Goal: Information Seeking & Learning: Learn about a topic

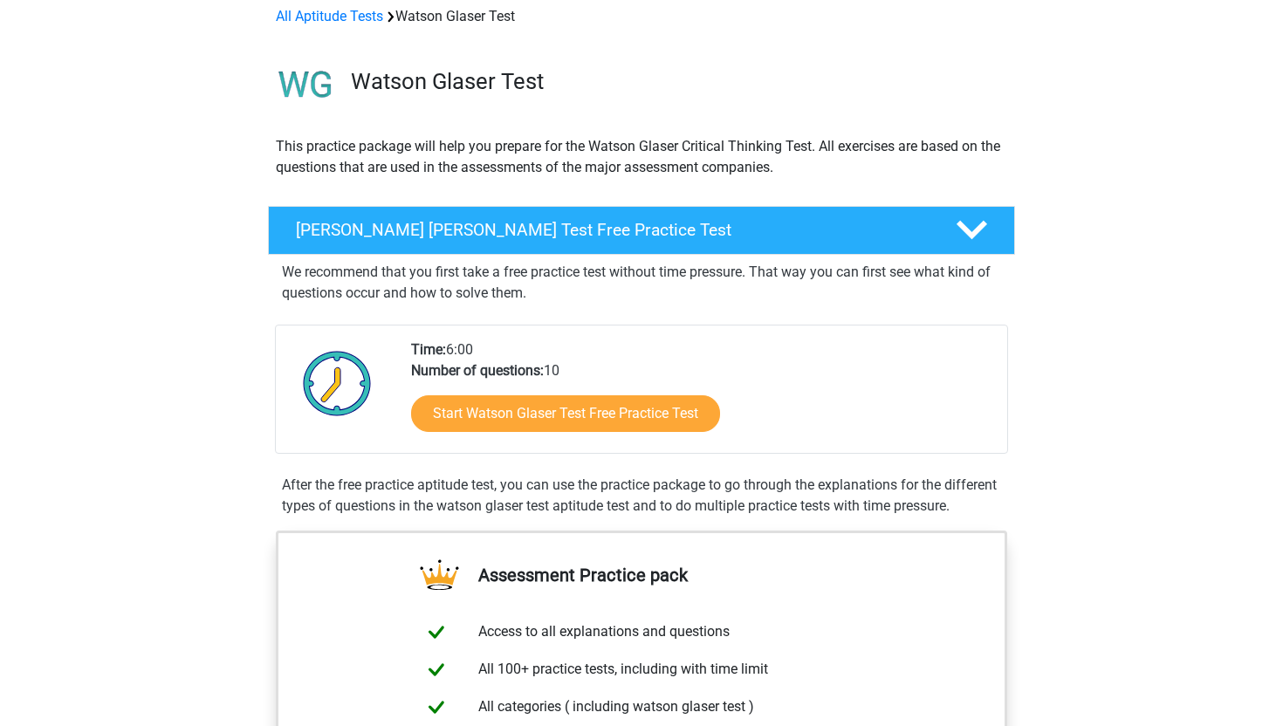
scroll to position [108, 0]
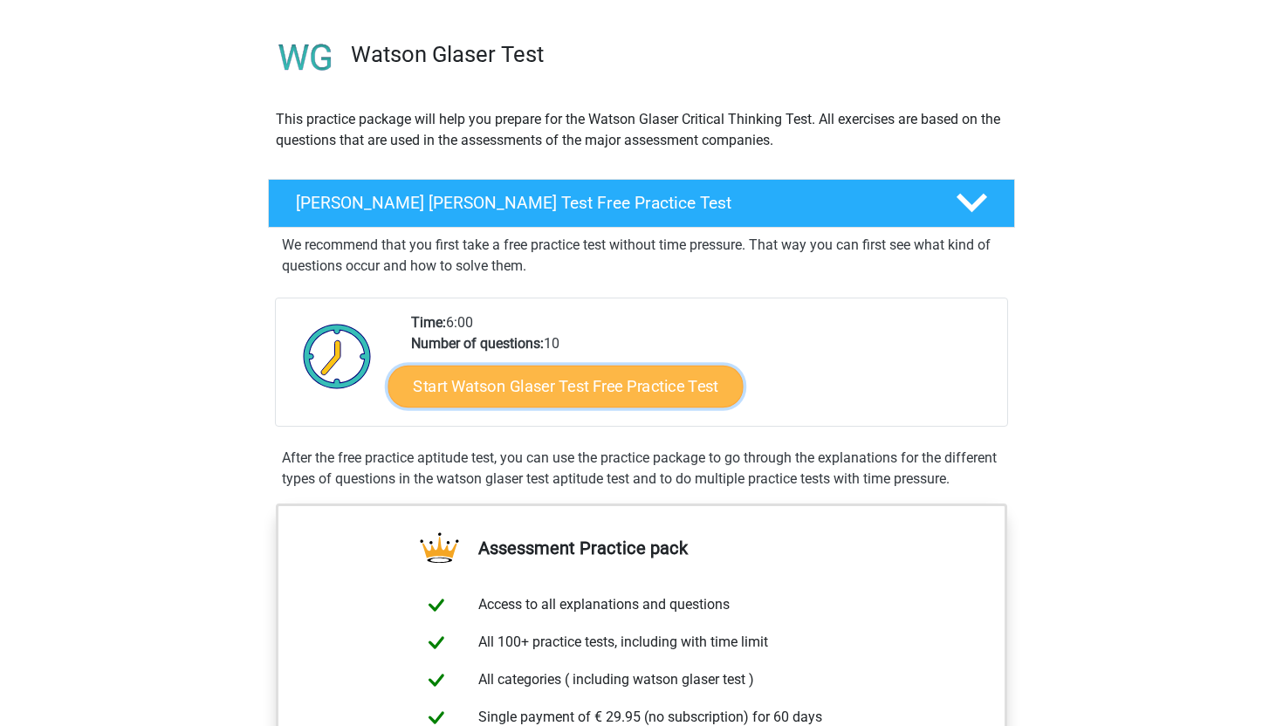
click at [606, 386] on link "Start Watson Glaser Test Free Practice Test" at bounding box center [565, 387] width 355 height 42
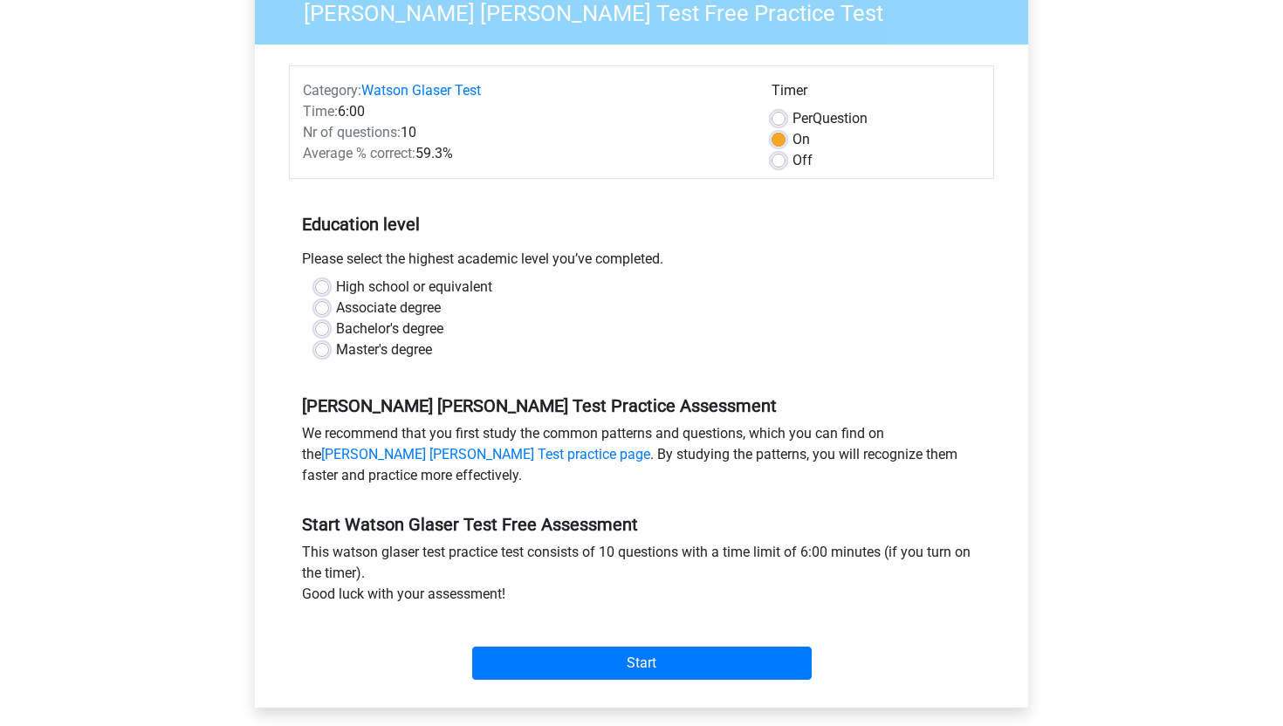
scroll to position [162, 0]
click at [336, 328] on label "Bachelor's degree" at bounding box center [389, 328] width 107 height 21
click at [327, 328] on input "Bachelor's degree" at bounding box center [322, 326] width 14 height 17
radio input "true"
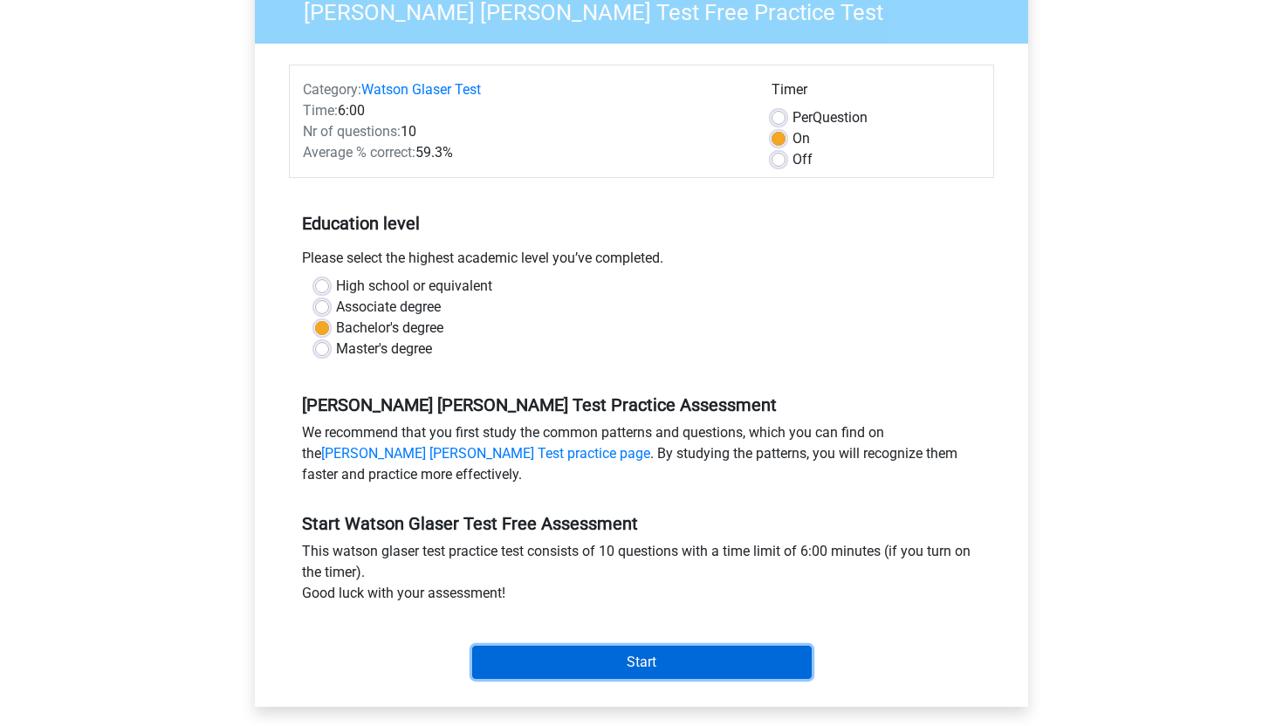
click at [583, 653] on input "Start" at bounding box center [642, 662] width 340 height 33
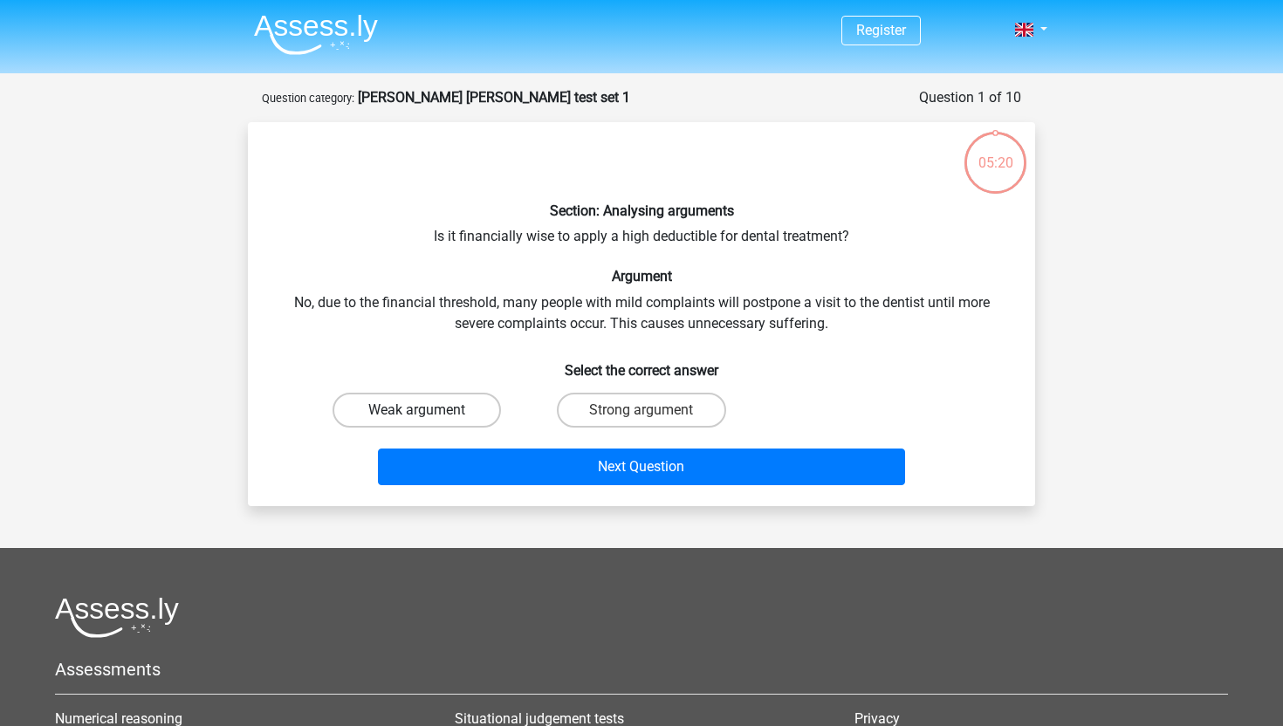
click at [475, 405] on label "Weak argument" at bounding box center [417, 410] width 168 height 35
click at [429, 410] on input "Weak argument" at bounding box center [422, 415] width 11 height 11
radio input "true"
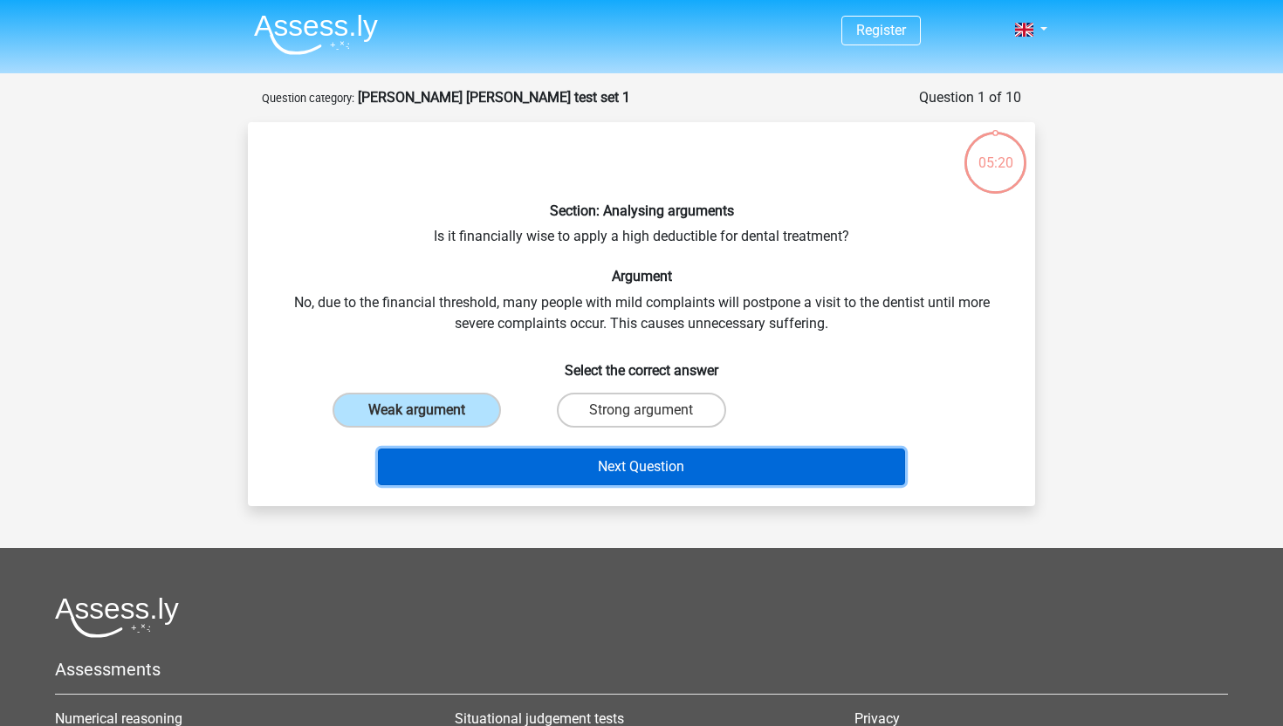
click at [570, 474] on button "Next Question" at bounding box center [642, 467] width 528 height 37
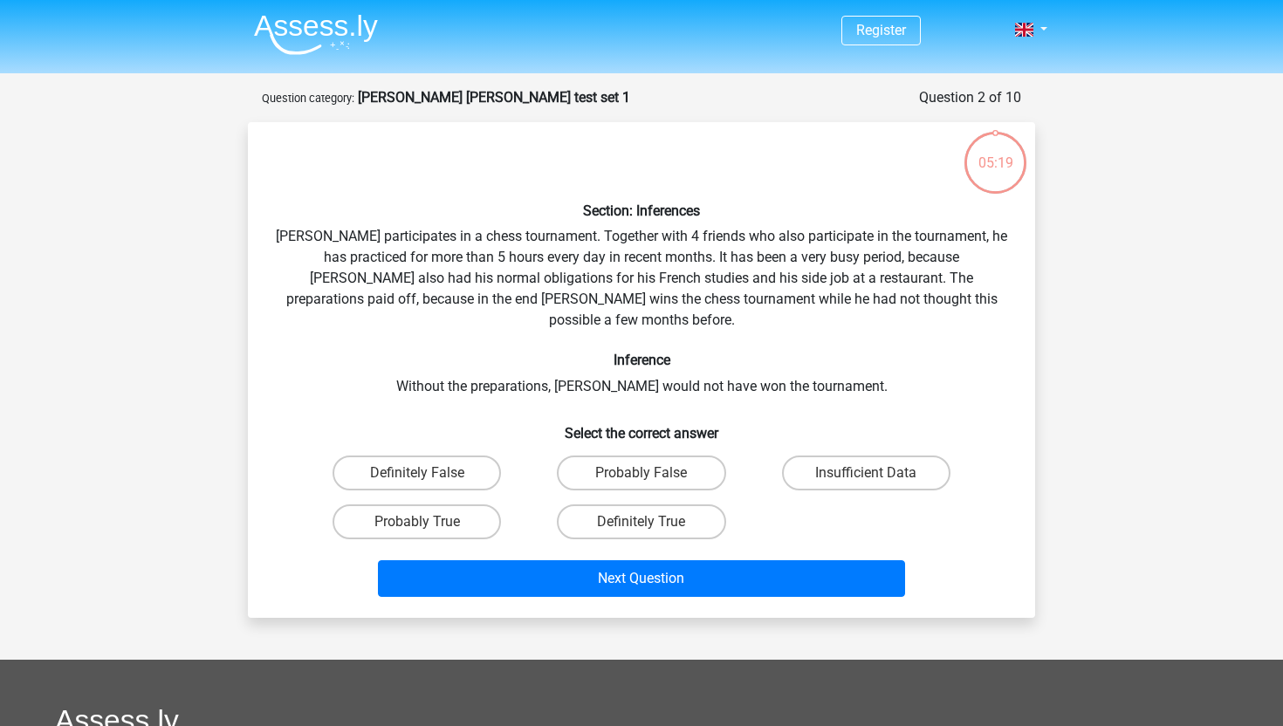
scroll to position [87, 0]
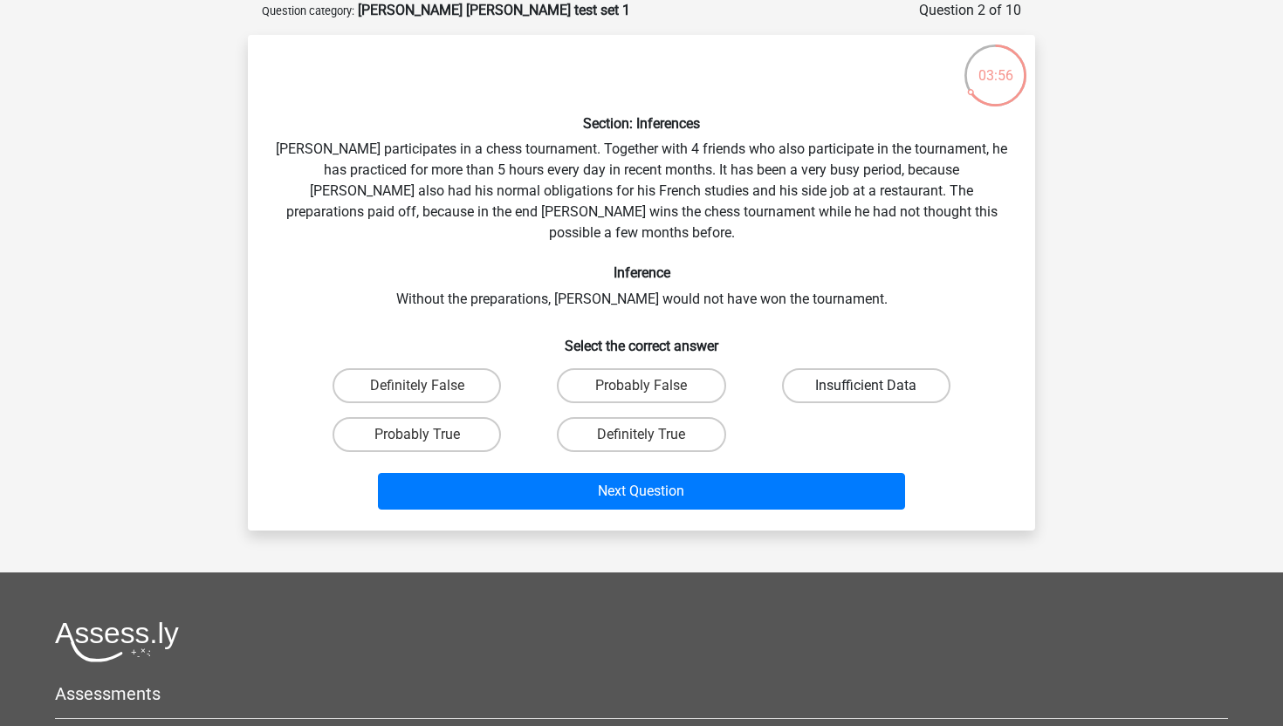
click at [882, 368] on label "Insufficient Data" at bounding box center [866, 385] width 168 height 35
click at [877, 386] on input "Insufficient Data" at bounding box center [871, 391] width 11 height 11
radio input "true"
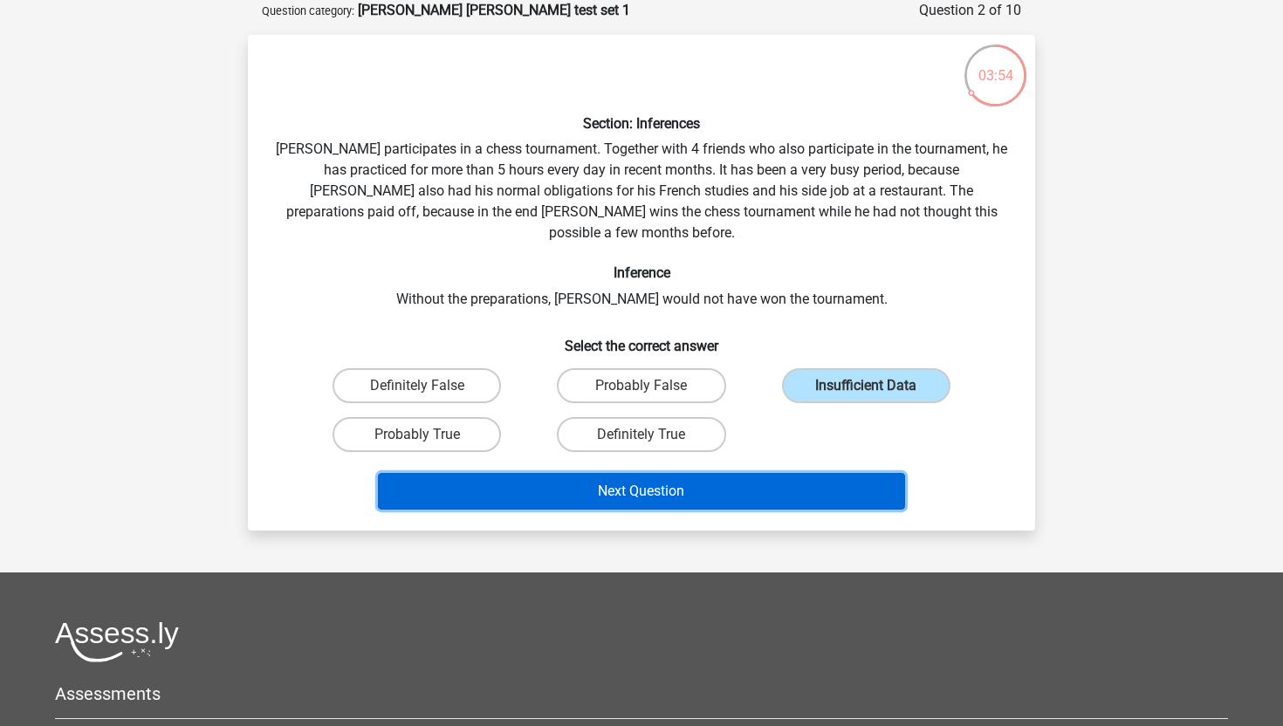
click at [806, 481] on button "Next Question" at bounding box center [642, 491] width 528 height 37
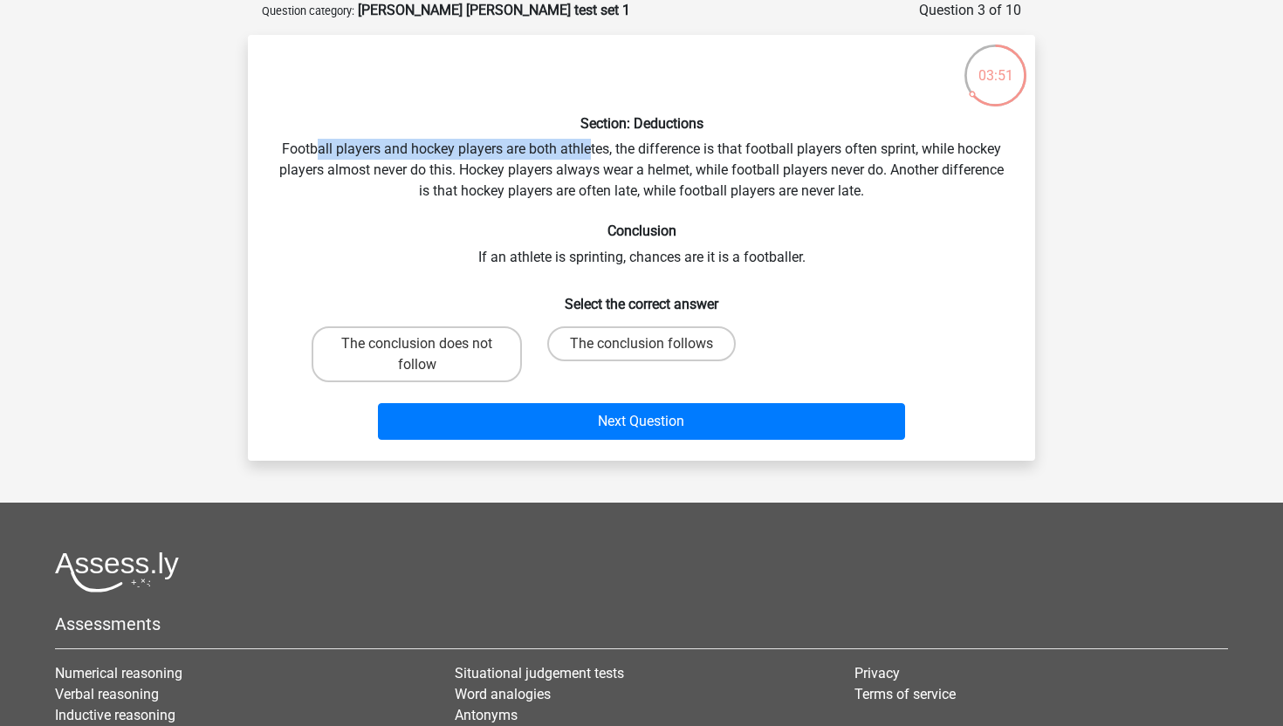
drag, startPoint x: 318, startPoint y: 148, endPoint x: 586, endPoint y: 152, distance: 268.0
click at [587, 152] on div "Section: Deductions Football players and hockey players are both athletes, the …" at bounding box center [641, 248] width 773 height 398
click at [631, 156] on div "Section: Deductions Football players and hockey players are both athletes, the …" at bounding box center [641, 248] width 773 height 398
click at [681, 354] on label "The conclusion follows" at bounding box center [641, 343] width 189 height 35
click at [653, 354] on input "The conclusion follows" at bounding box center [647, 349] width 11 height 11
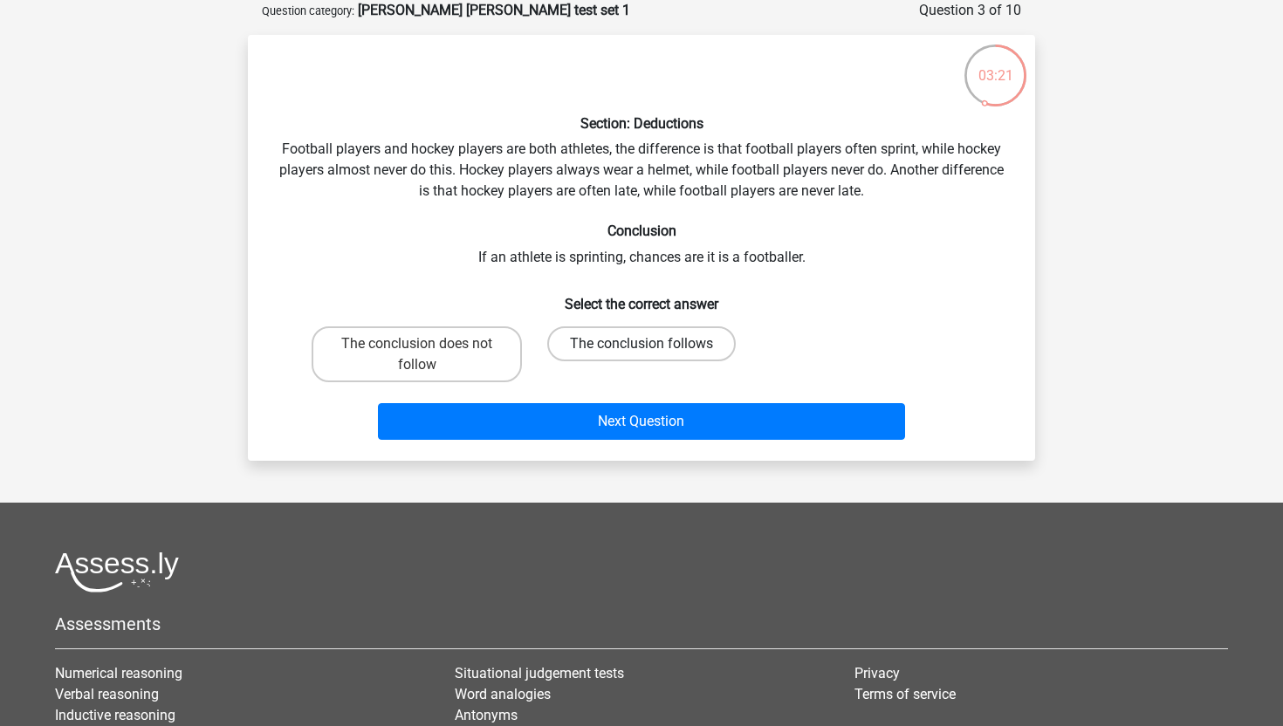
radio input "true"
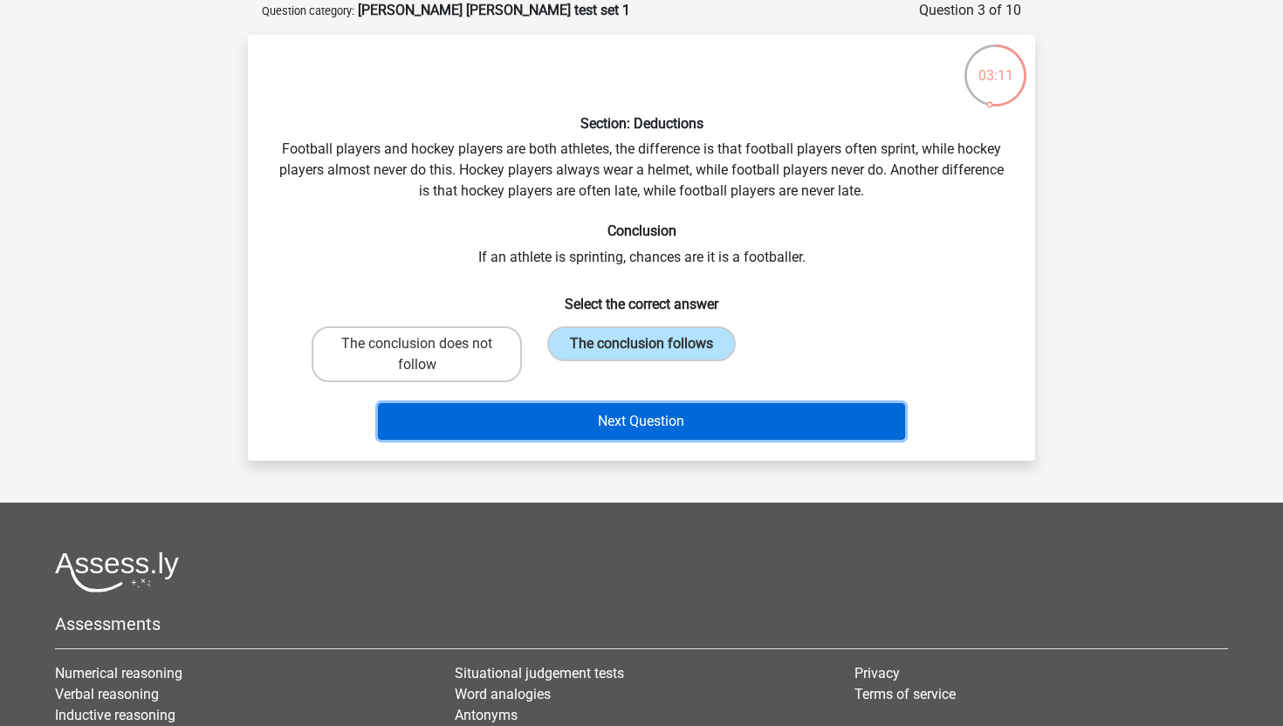
click at [716, 425] on button "Next Question" at bounding box center [642, 421] width 528 height 37
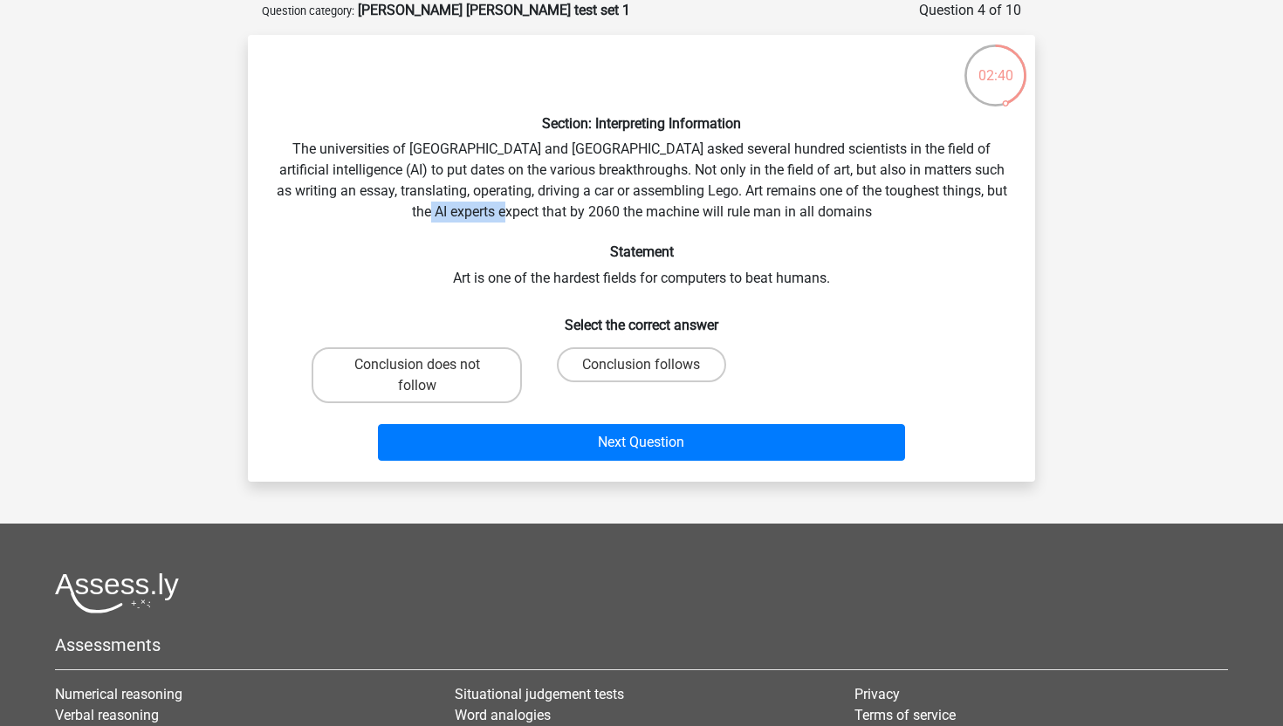
drag, startPoint x: 520, startPoint y: 209, endPoint x: 615, endPoint y: 209, distance: 95.1
click at [615, 209] on div "Section: Interpreting Information The universities of Oxford and Yale asked sev…" at bounding box center [641, 258] width 773 height 419
click at [688, 370] on label "Conclusion follows" at bounding box center [641, 364] width 168 height 35
click at [653, 370] on input "Conclusion follows" at bounding box center [647, 370] width 11 height 11
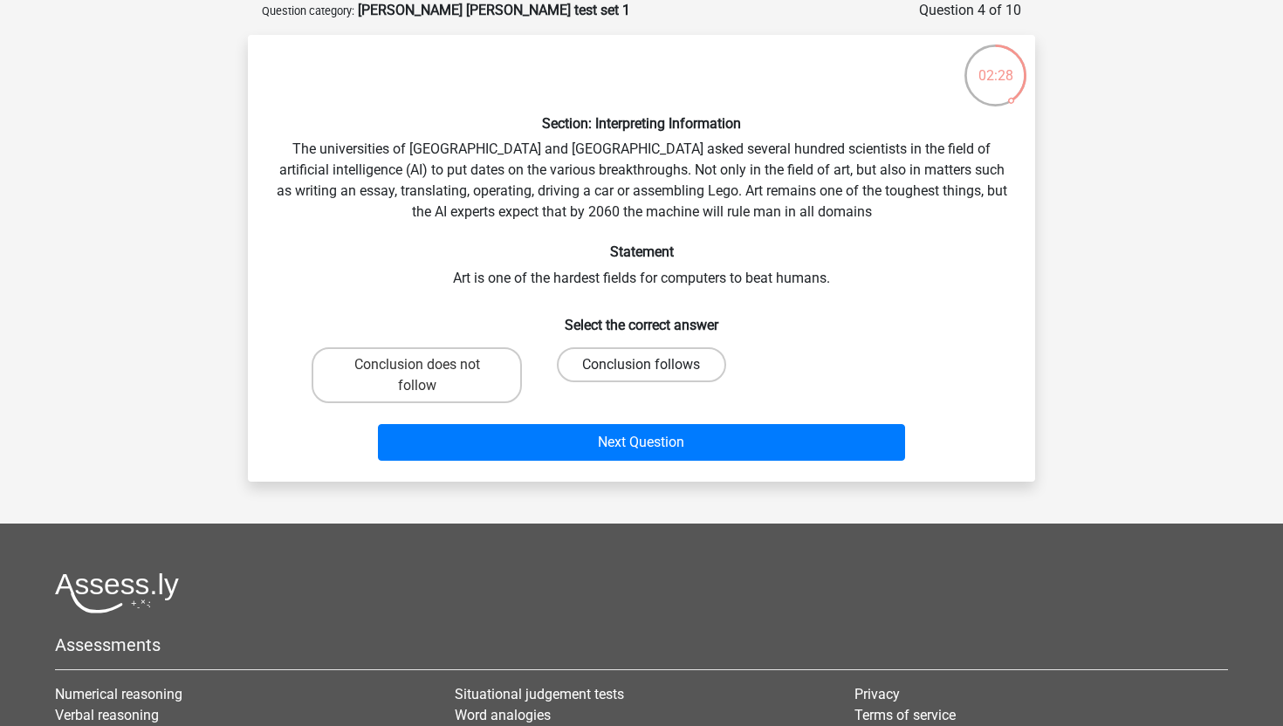
radio input "true"
click at [484, 386] on label "Conclusion does not follow" at bounding box center [417, 375] width 210 height 56
click at [429, 376] on input "Conclusion does not follow" at bounding box center [422, 370] width 11 height 11
radio input "true"
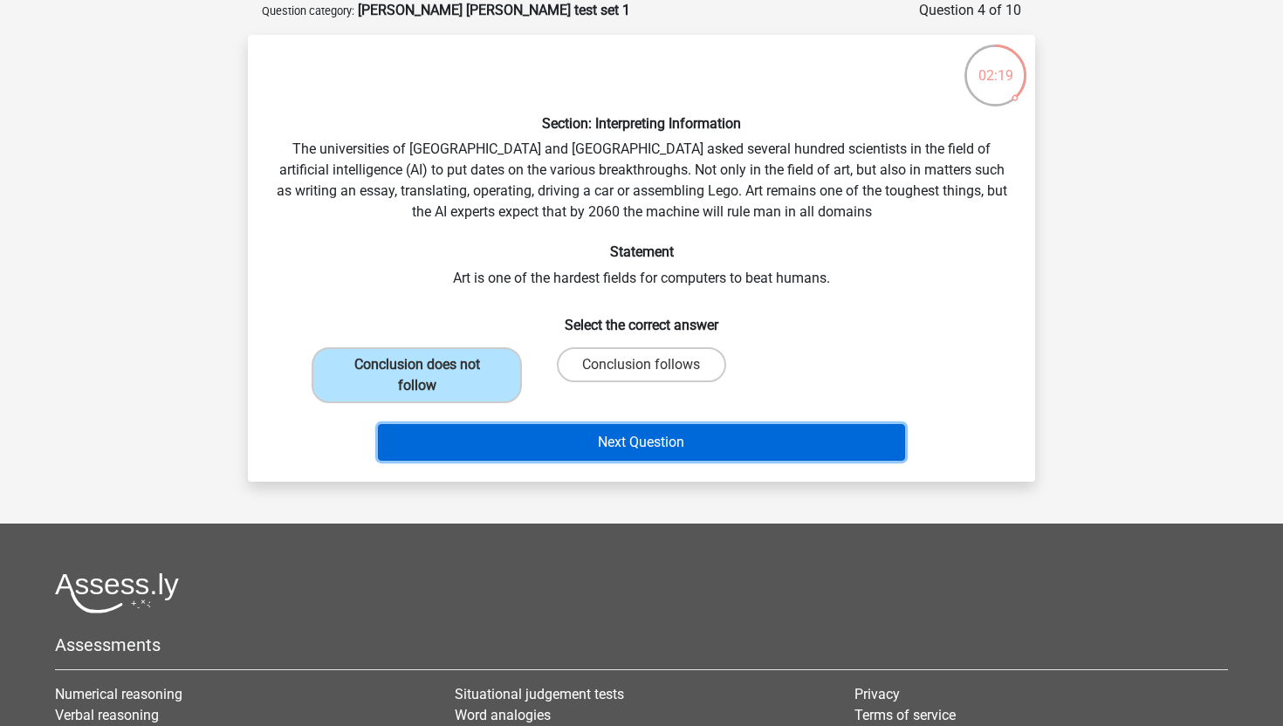
click at [616, 434] on button "Next Question" at bounding box center [642, 442] width 528 height 37
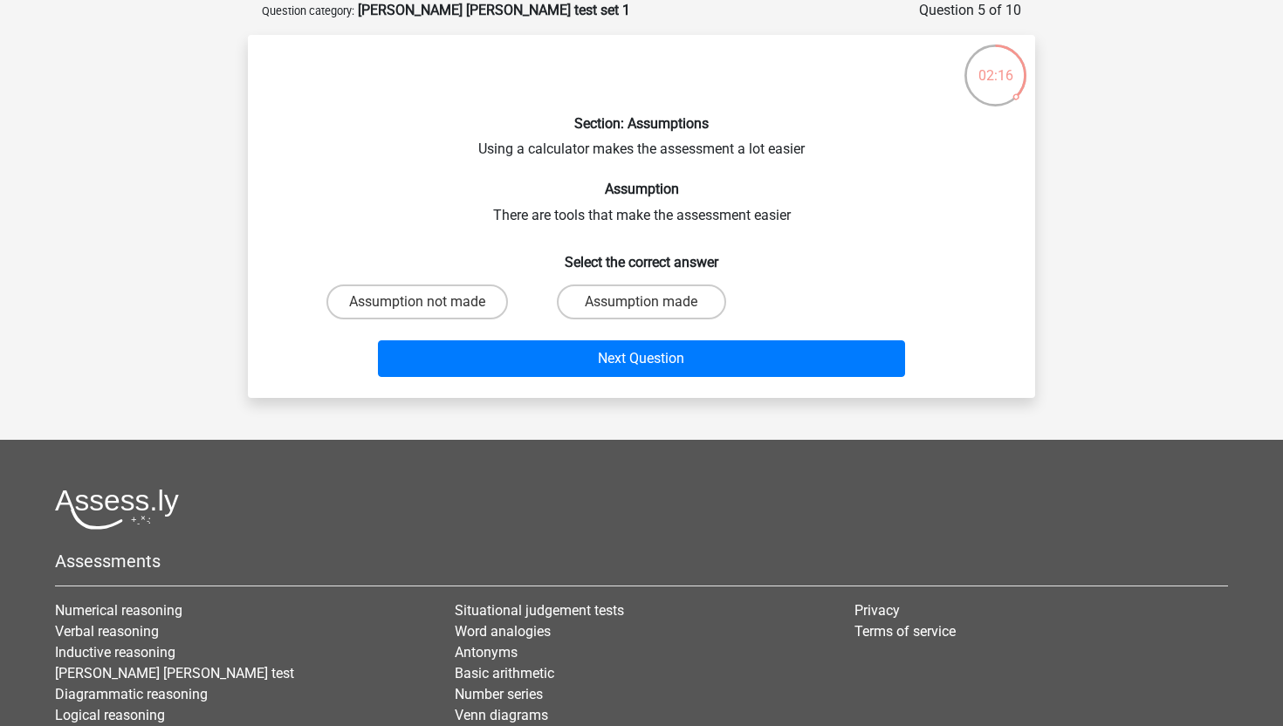
drag, startPoint x: 520, startPoint y: 160, endPoint x: 664, endPoint y: 163, distance: 144.1
click at [664, 163] on div "Section: Assumptions Using a calculator makes the assessment a lot easier Assum…" at bounding box center [641, 216] width 773 height 335
click at [670, 299] on label "Assumption made" at bounding box center [641, 302] width 168 height 35
click at [653, 302] on input "Assumption made" at bounding box center [647, 307] width 11 height 11
radio input "true"
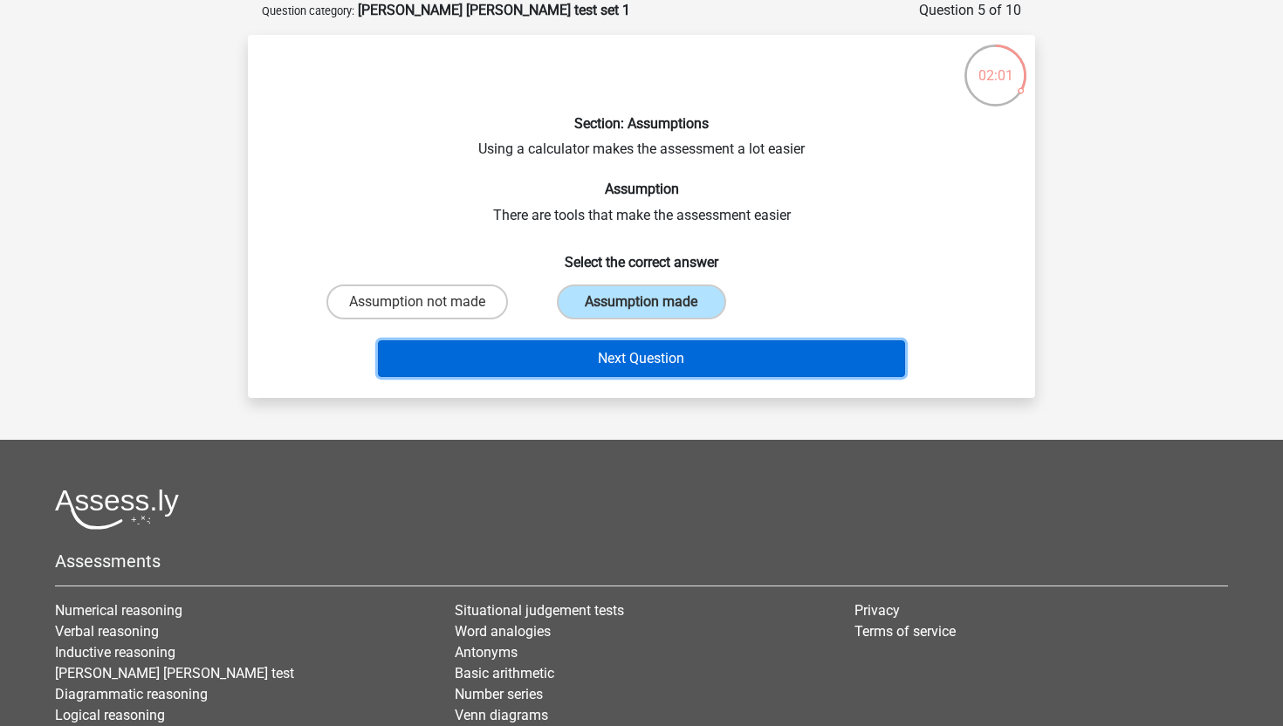
click at [682, 345] on button "Next Question" at bounding box center [642, 358] width 528 height 37
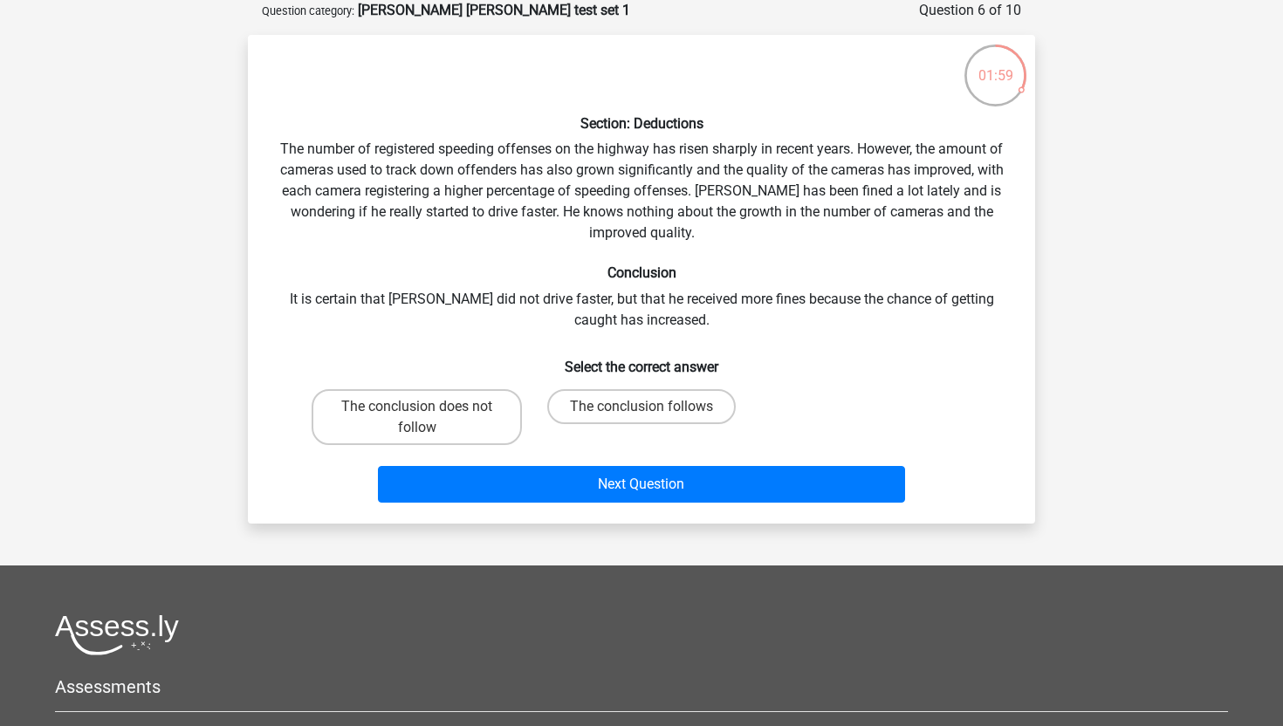
click at [370, 139] on div "Section: Deductions The number of registered speeding offenses on the highway h…" at bounding box center [641, 279] width 773 height 461
click at [496, 410] on label "The conclusion does not follow" at bounding box center [417, 417] width 210 height 56
click at [429, 410] on input "The conclusion does not follow" at bounding box center [422, 412] width 11 height 11
radio input "true"
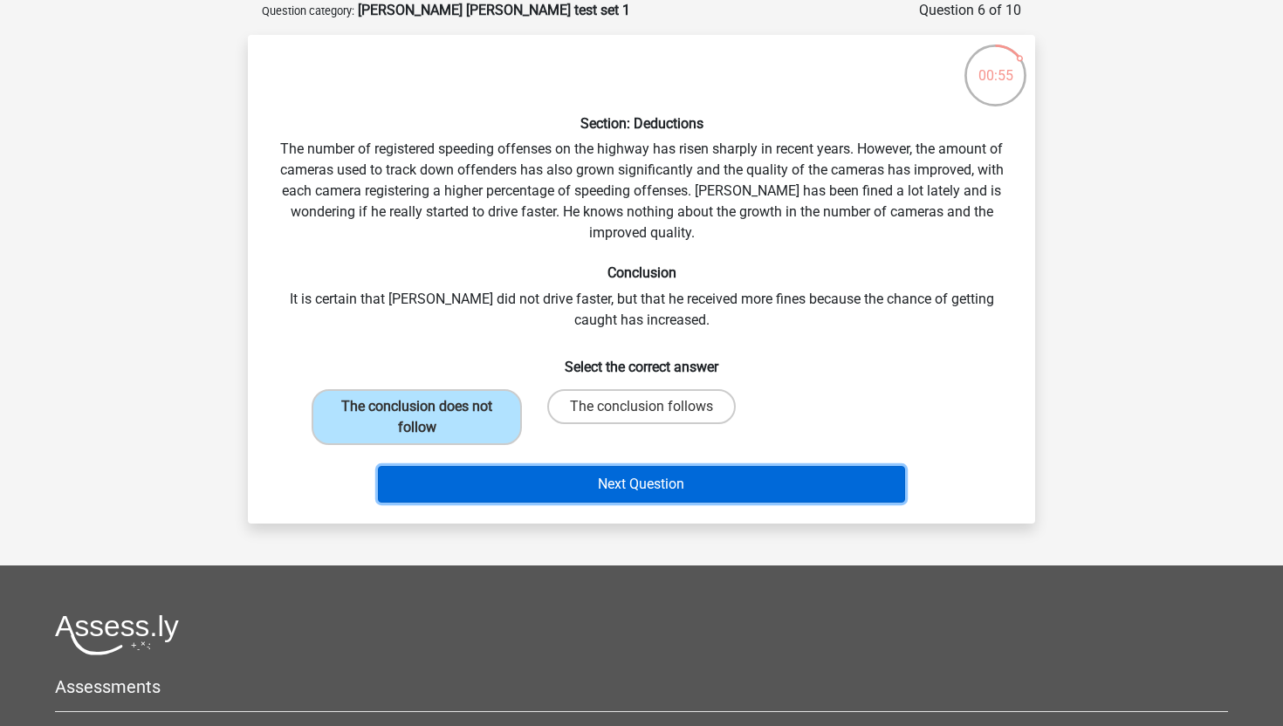
click at [608, 483] on button "Next Question" at bounding box center [642, 484] width 528 height 37
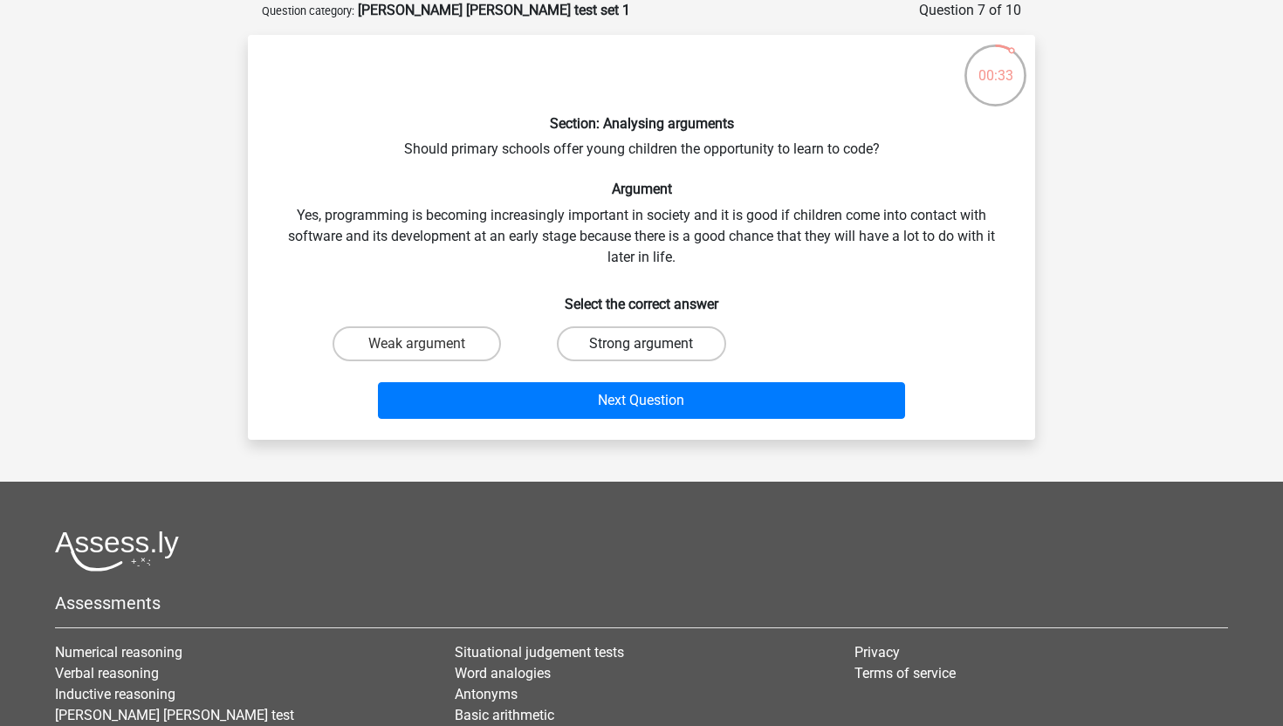
click at [653, 343] on label "Strong argument" at bounding box center [641, 343] width 168 height 35
click at [653, 344] on input "Strong argument" at bounding box center [647, 349] width 11 height 11
radio input "true"
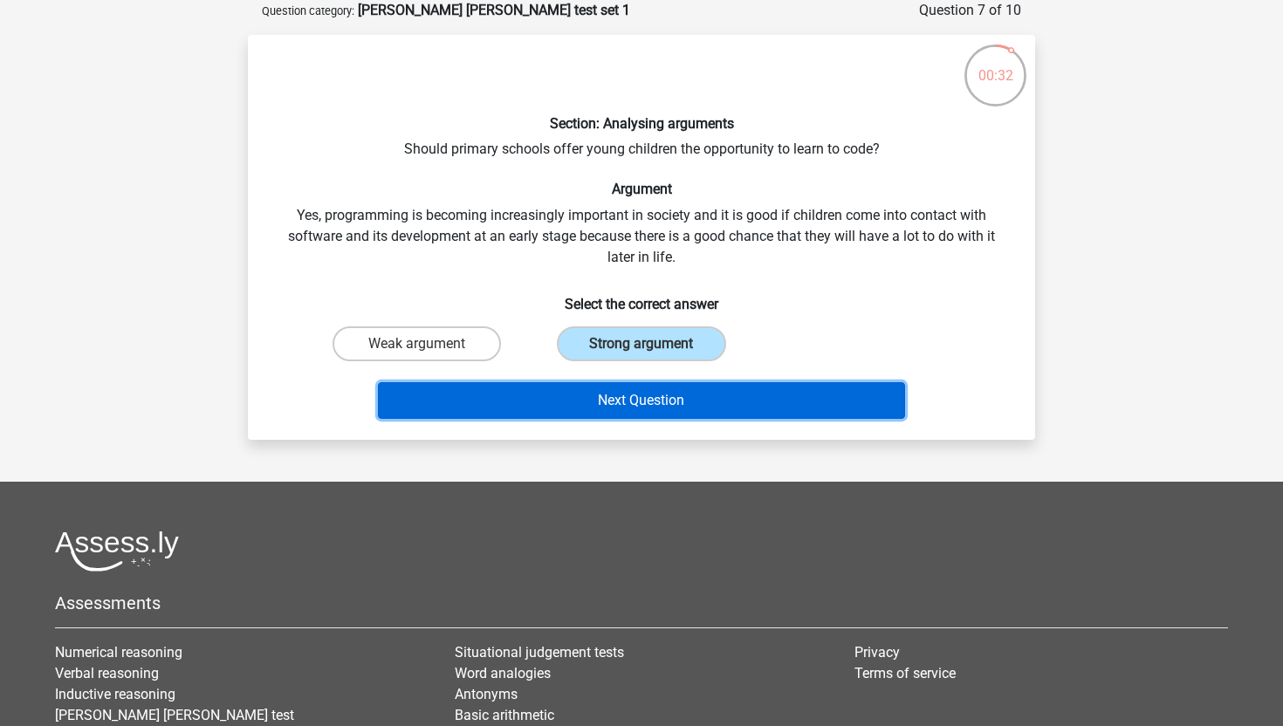
click at [645, 400] on button "Next Question" at bounding box center [642, 400] width 528 height 37
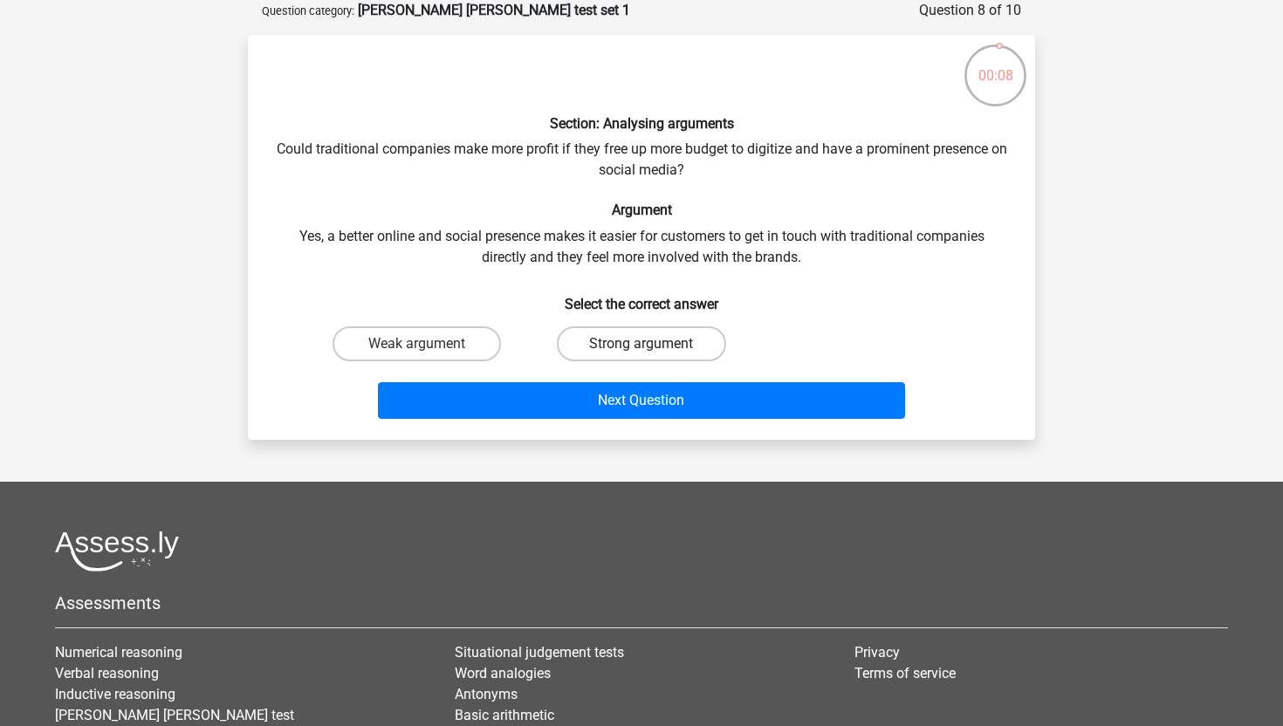
click at [684, 339] on label "Strong argument" at bounding box center [641, 343] width 168 height 35
click at [653, 344] on input "Strong argument" at bounding box center [647, 349] width 11 height 11
radio input "true"
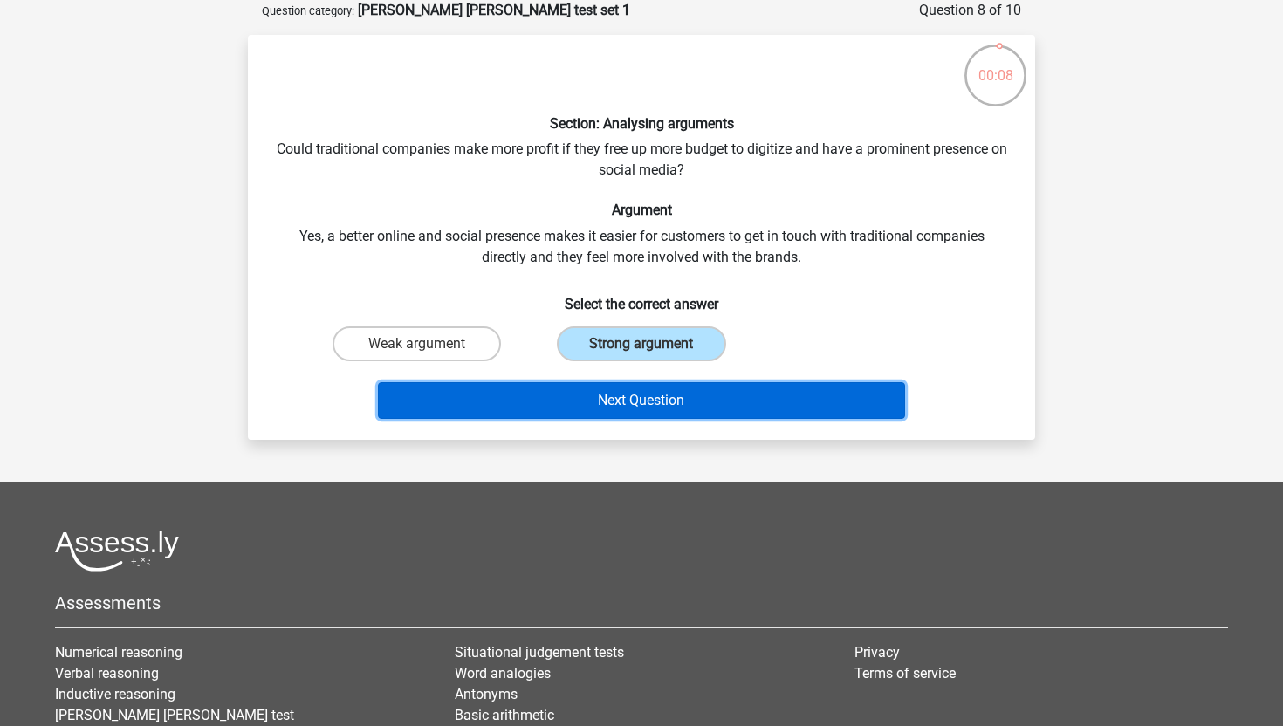
click at [695, 402] on button "Next Question" at bounding box center [642, 400] width 528 height 37
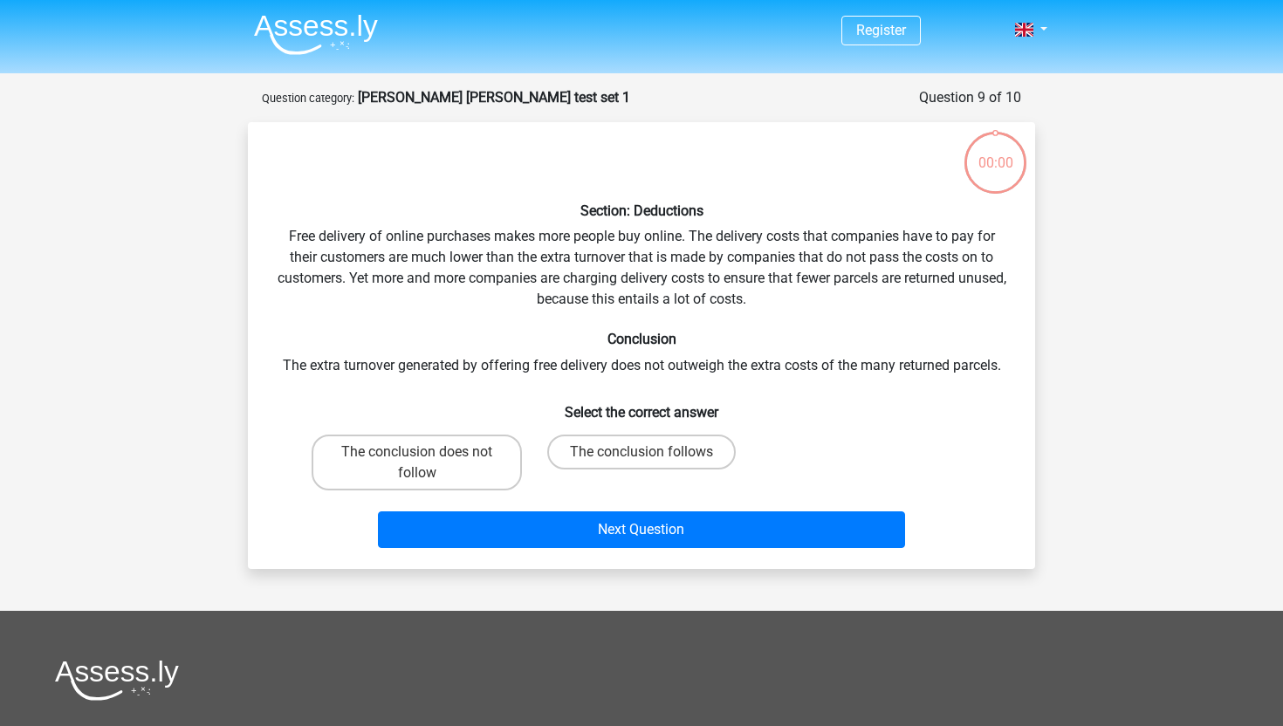
scroll to position [87, 0]
